Goal: Task Accomplishment & Management: Use online tool/utility

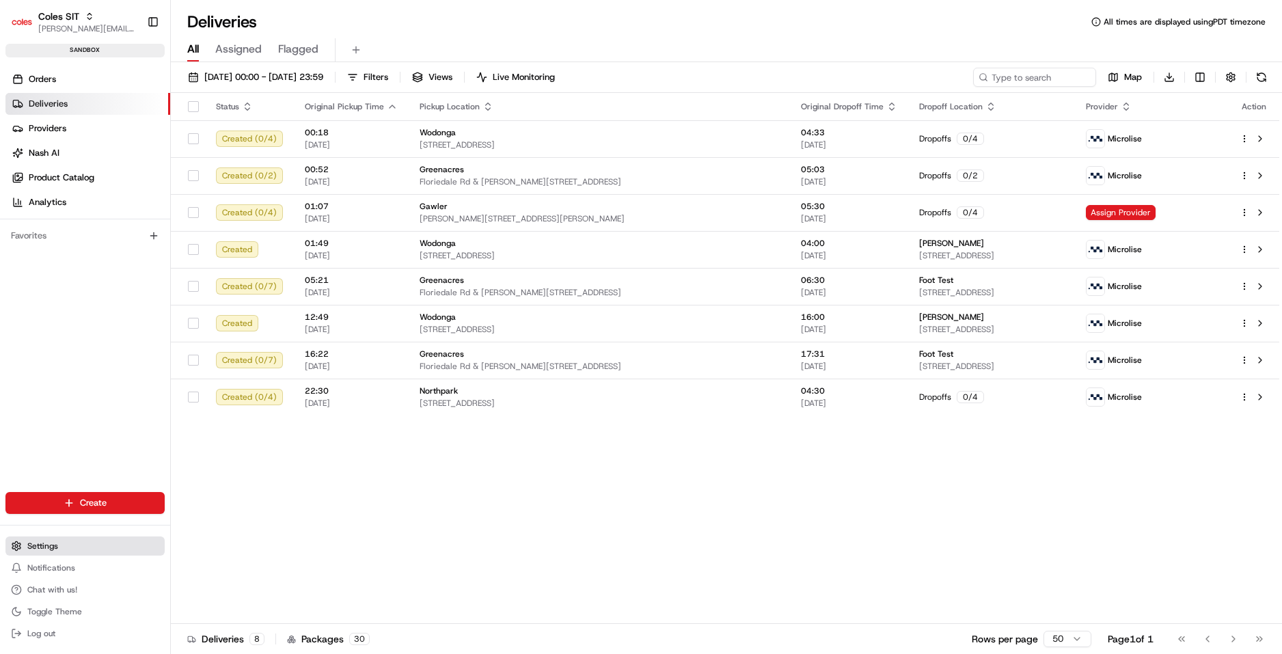
click at [82, 540] on button "Settings" at bounding box center [84, 545] width 159 height 19
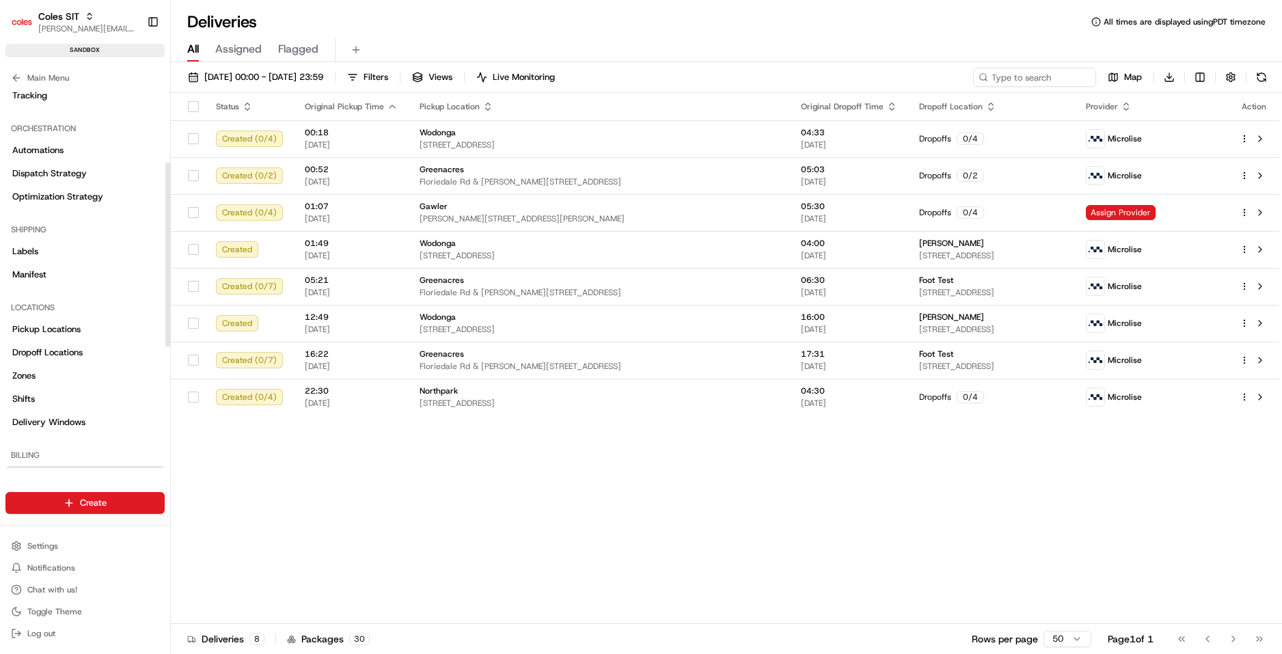
scroll to position [181, 0]
click at [66, 415] on span "Delivery Windows" at bounding box center [48, 419] width 73 height 12
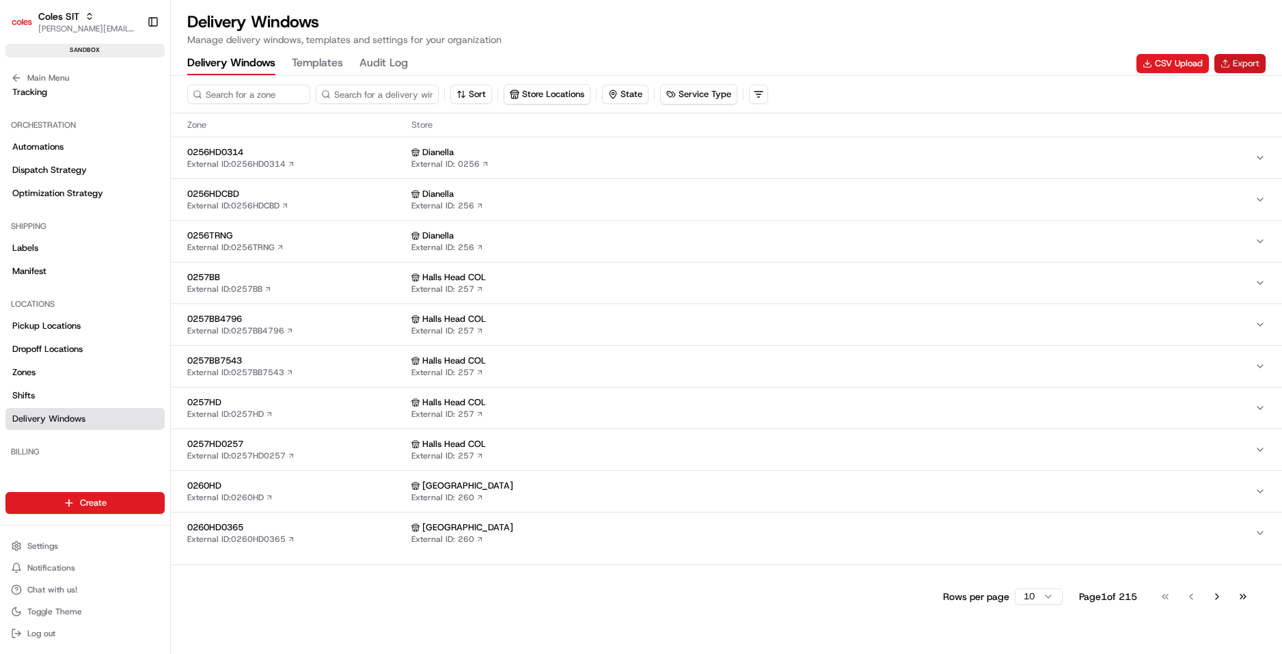
click at [1247, 66] on button "Export" at bounding box center [1239, 63] width 51 height 19
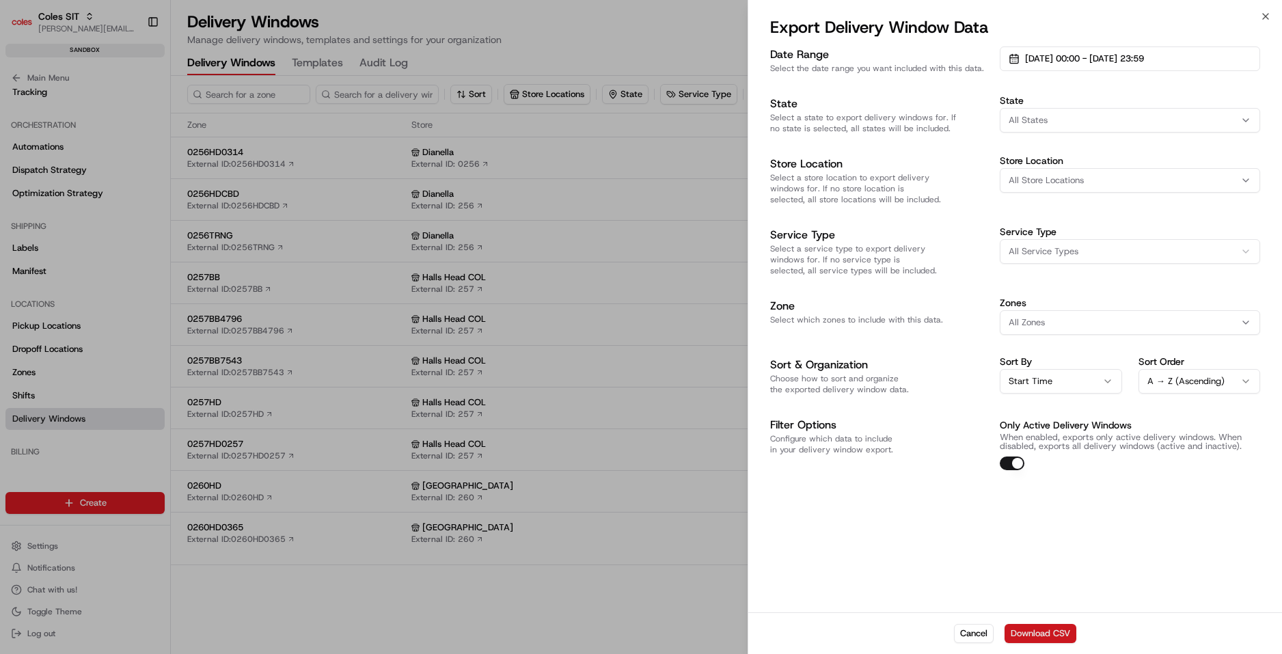
click at [1032, 622] on button "Download CSV" at bounding box center [1040, 633] width 72 height 19
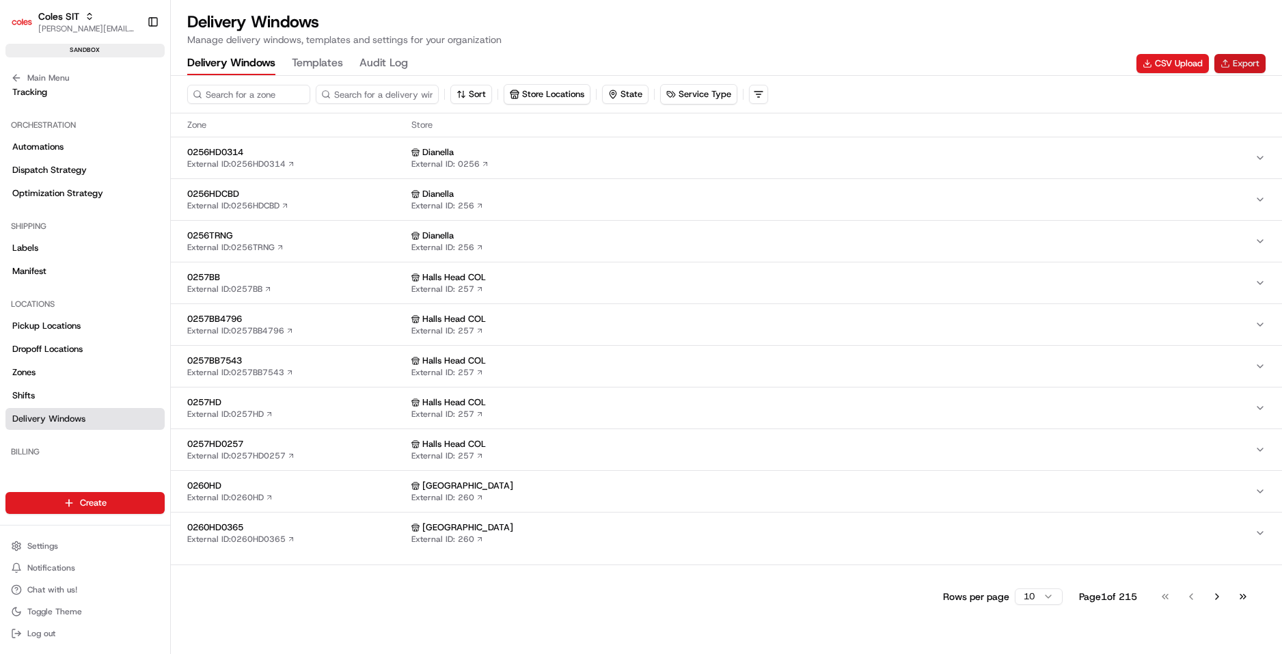
click at [1241, 67] on button "Export" at bounding box center [1239, 63] width 51 height 19
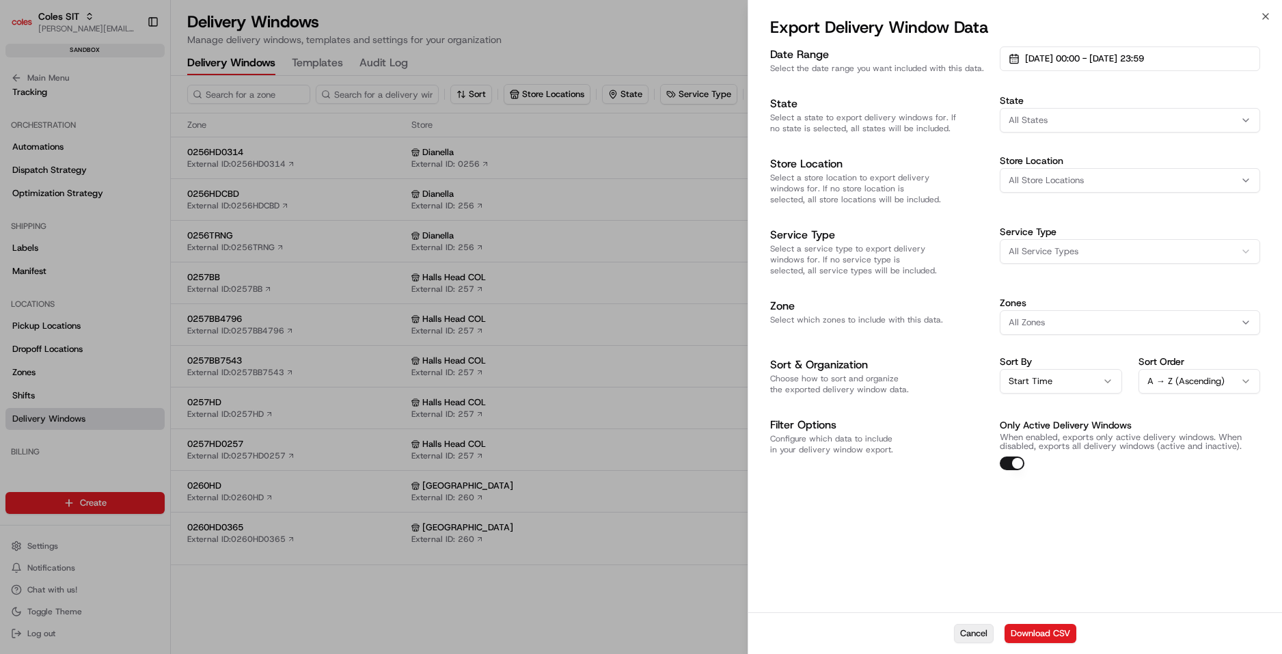
click at [978, 622] on button "Cancel" at bounding box center [974, 633] width 40 height 19
